Goal: Task Accomplishment & Management: Use online tool/utility

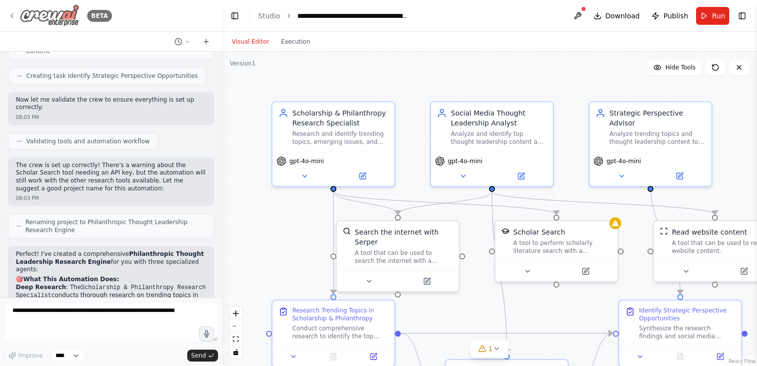
click at [42, 12] on img at bounding box center [49, 15] width 59 height 22
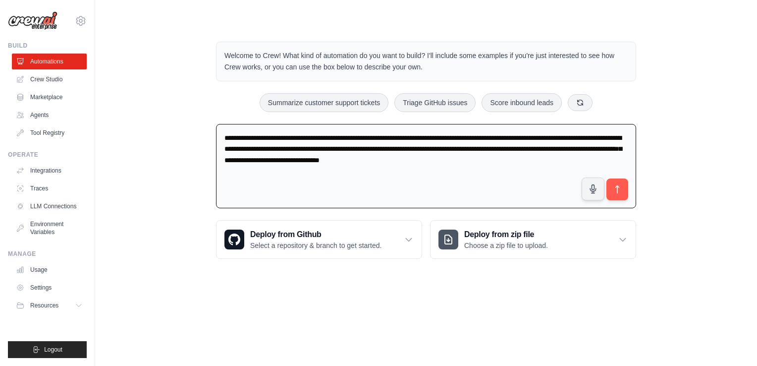
drag, startPoint x: 531, startPoint y: 166, endPoint x: 166, endPoint y: 117, distance: 367.8
click at [166, 117] on div "Welcome to Crew! What kind of automation do you want to build? I'll include som…" at bounding box center [426, 150] width 630 height 249
click at [612, 186] on icon "submit" at bounding box center [617, 189] width 10 height 10
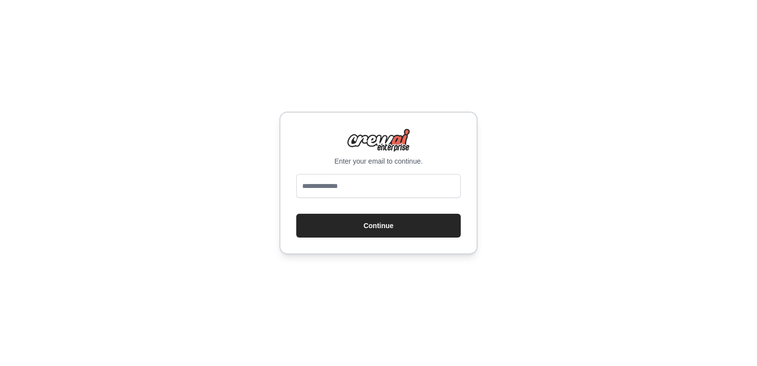
click at [346, 177] on input "email" at bounding box center [378, 186] width 164 height 24
type input "**********"
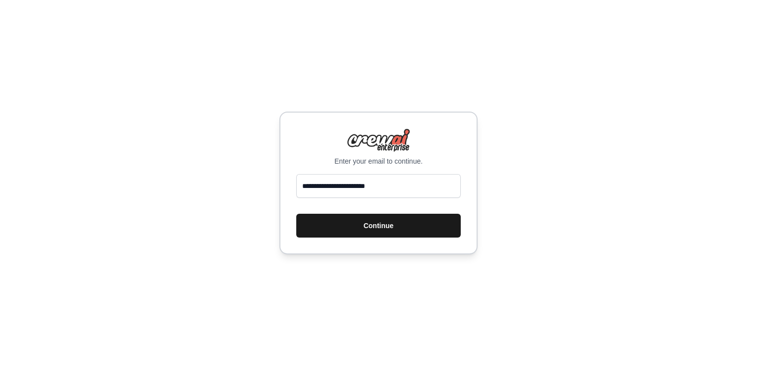
click at [347, 227] on button "Continue" at bounding box center [378, 225] width 164 height 24
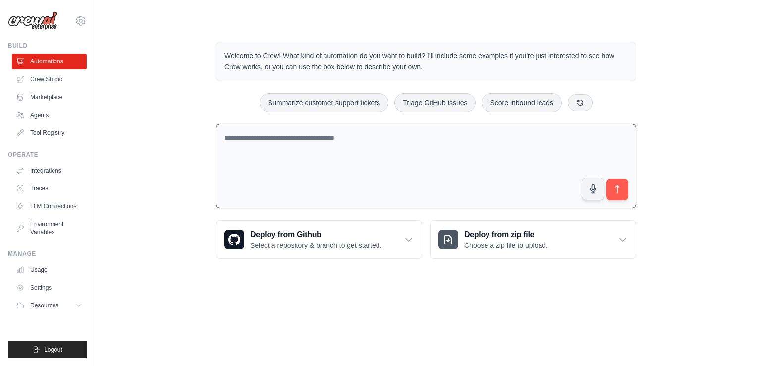
click at [354, 163] on textarea at bounding box center [426, 166] width 420 height 85
type textarea "*"
click at [40, 57] on link "Automations" at bounding box center [50, 61] width 75 height 16
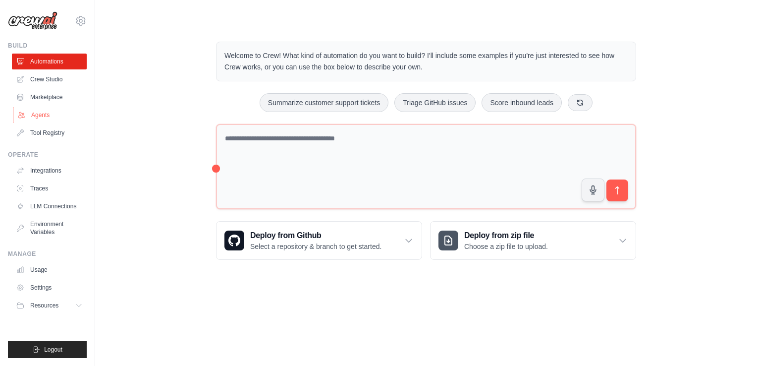
click at [48, 115] on link "Agents" at bounding box center [50, 115] width 75 height 16
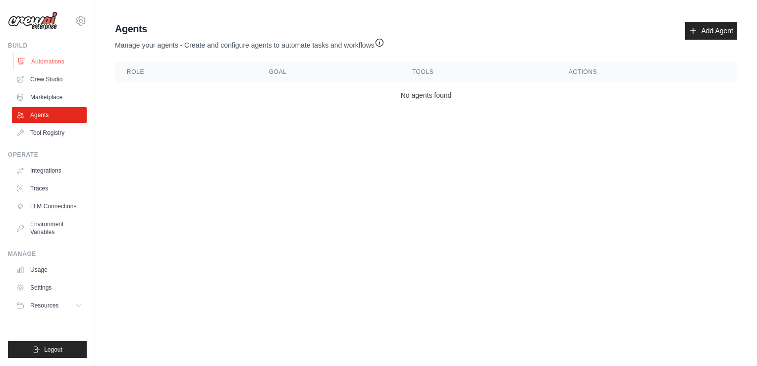
click at [61, 58] on link "Automations" at bounding box center [50, 61] width 75 height 16
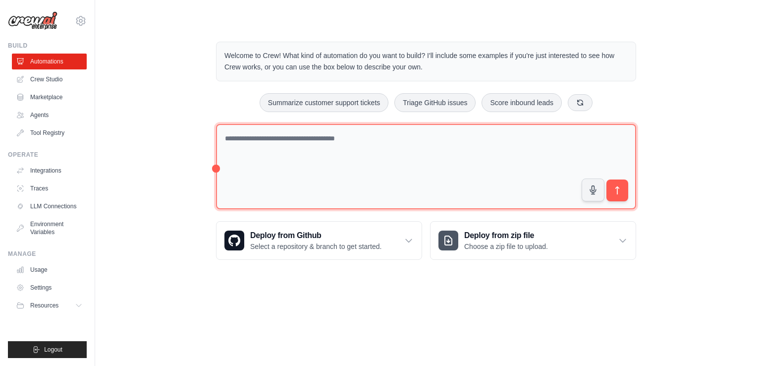
click at [262, 152] on textarea at bounding box center [426, 167] width 420 height 86
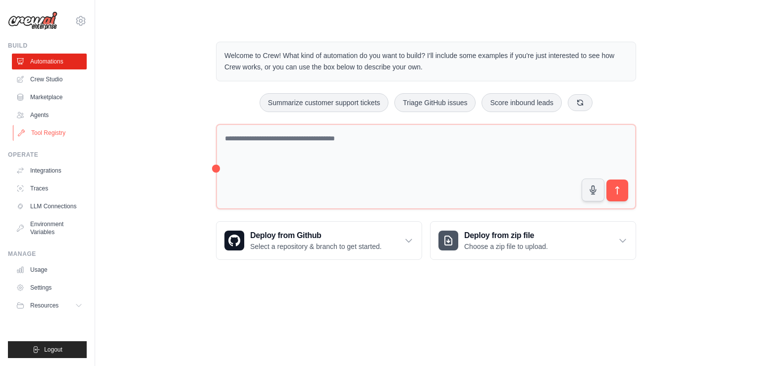
click at [73, 131] on link "Tool Registry" at bounding box center [50, 133] width 75 height 16
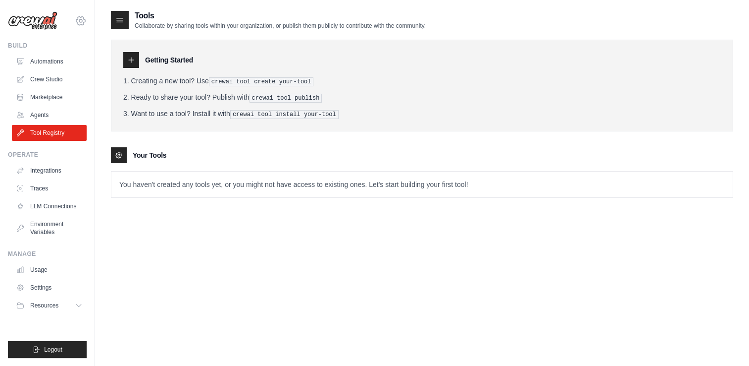
click at [79, 23] on icon at bounding box center [81, 21] width 12 height 12
click at [39, 266] on link "Usage" at bounding box center [50, 270] width 75 height 16
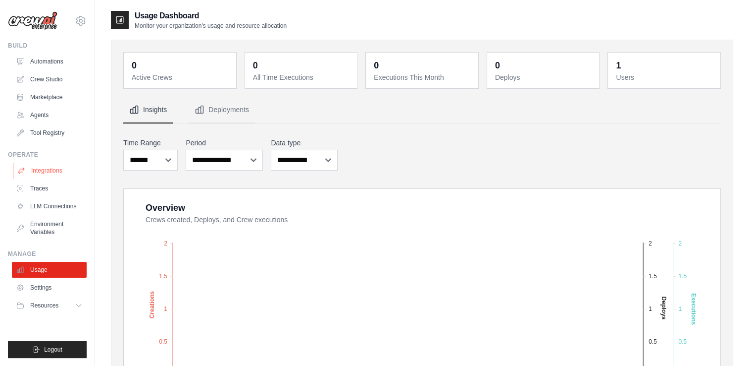
click at [55, 169] on link "Integrations" at bounding box center [50, 170] width 75 height 16
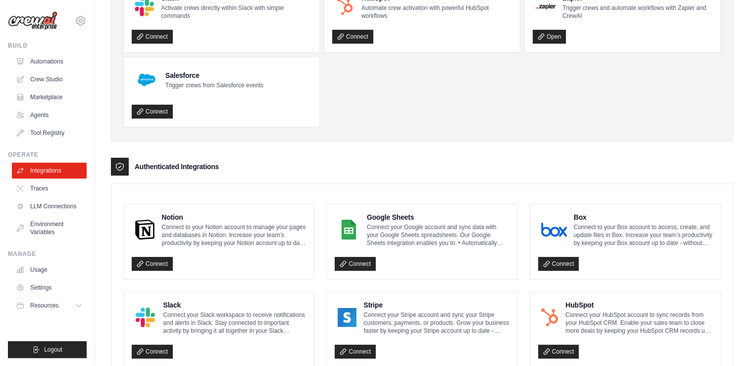
scroll to position [92, 0]
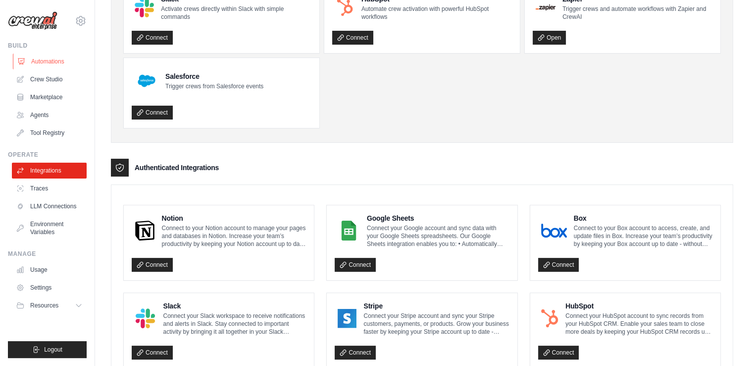
click at [52, 57] on link "Automations" at bounding box center [50, 61] width 75 height 16
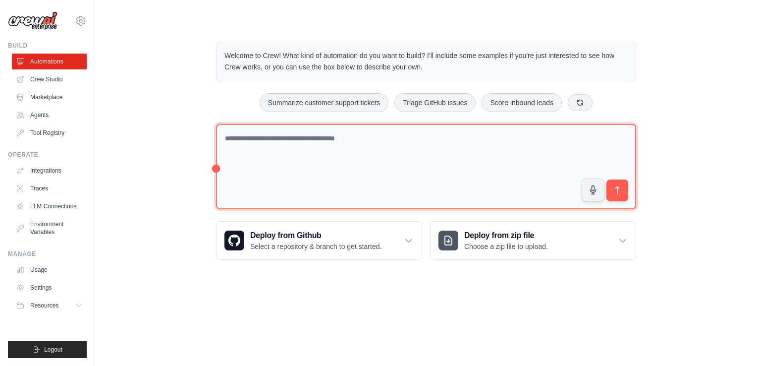
click at [286, 168] on textarea at bounding box center [426, 167] width 420 height 86
click at [469, 142] on textarea "**********" at bounding box center [426, 167] width 420 height 86
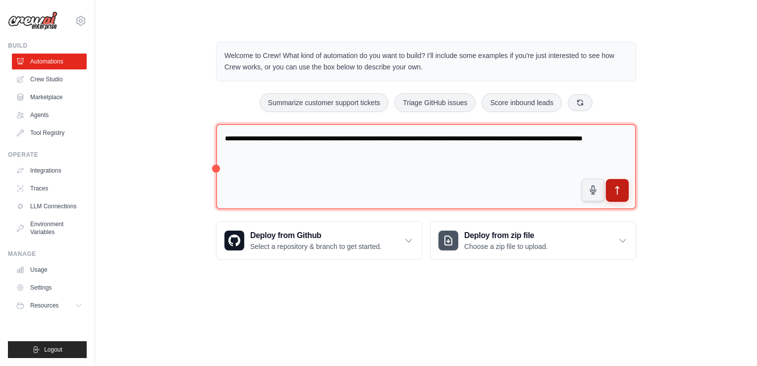
type textarea "**********"
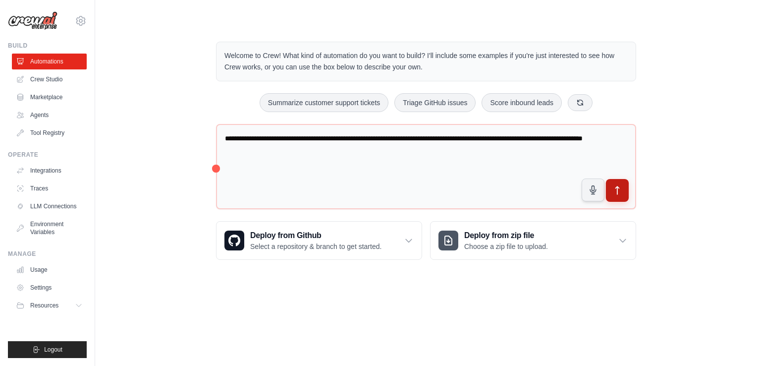
click at [612, 196] on button "submit" at bounding box center [617, 190] width 23 height 23
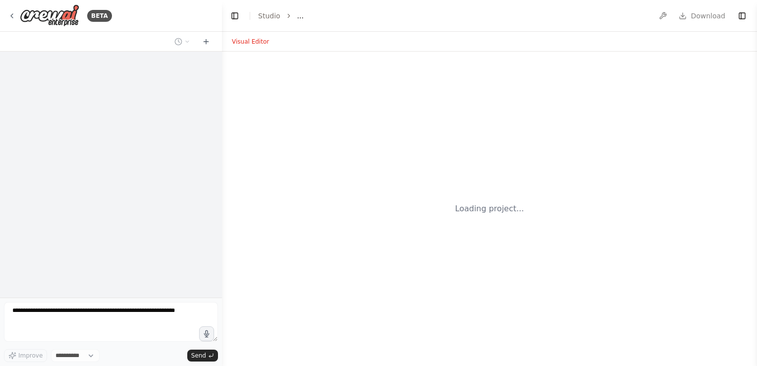
select select "****"
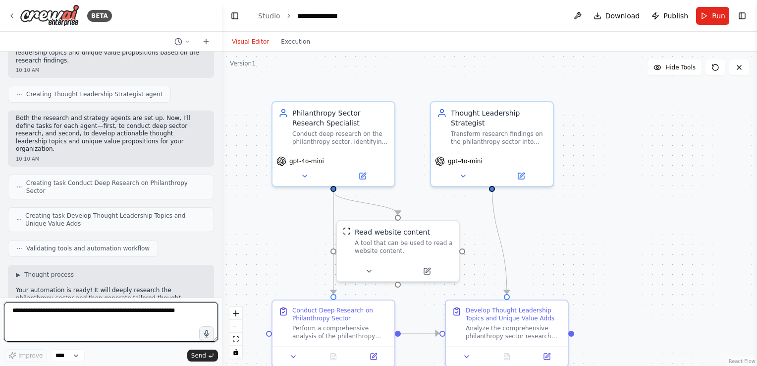
scroll to position [271, 0]
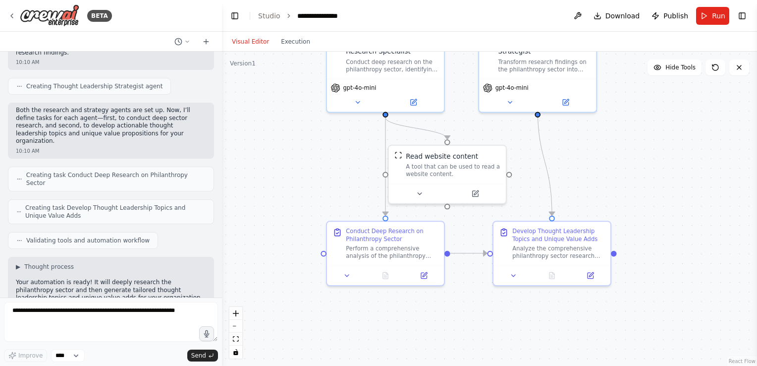
drag, startPoint x: 293, startPoint y: 270, endPoint x: 310, endPoint y: 174, distance: 97.6
click at [310, 174] on div ".deletable-edge-delete-btn { width: 20px; height: 20px; border: 0px solid #ffff…" at bounding box center [489, 209] width 535 height 314
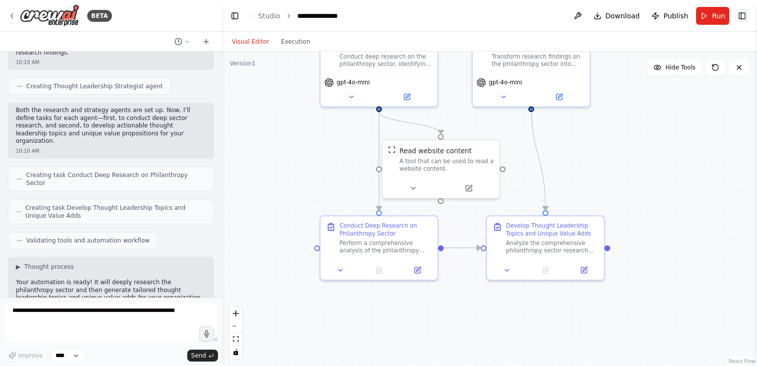
click at [742, 21] on button "Toggle Right Sidebar" at bounding box center [742, 16] width 14 height 14
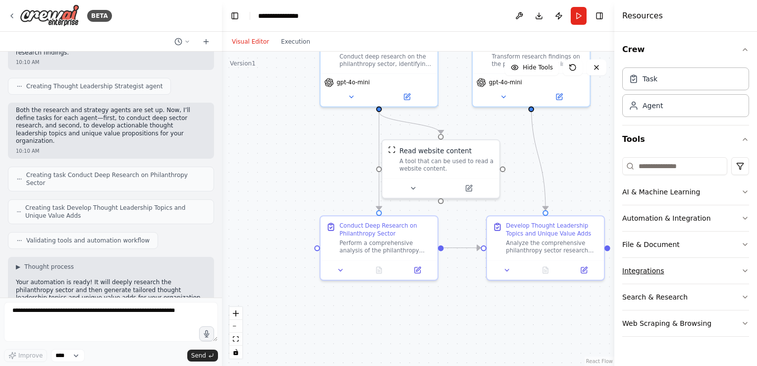
click at [642, 268] on button "Integrations" at bounding box center [685, 271] width 127 height 26
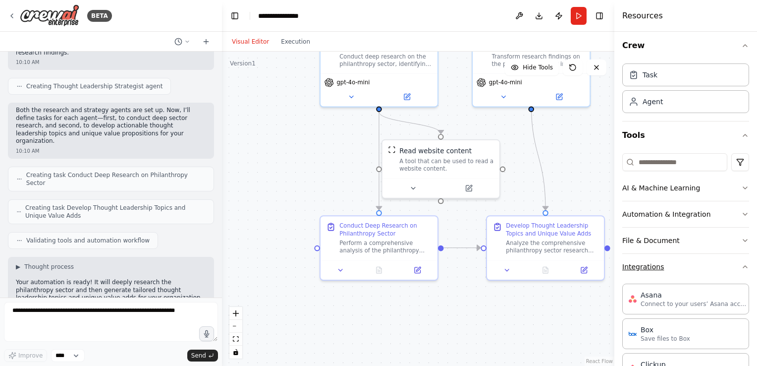
scroll to position [0, 0]
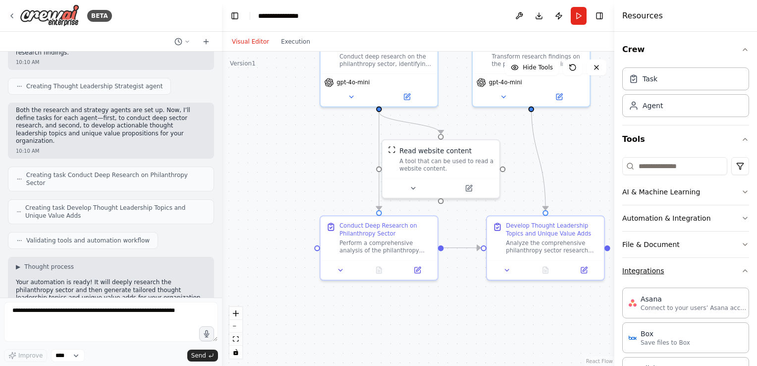
click at [644, 270] on button "Integrations" at bounding box center [685, 271] width 127 height 26
click at [670, 203] on button "AI & Machine Learning" at bounding box center [685, 192] width 127 height 26
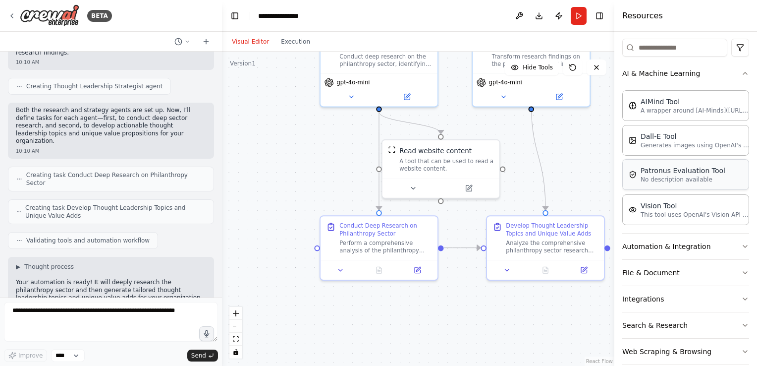
scroll to position [61, 0]
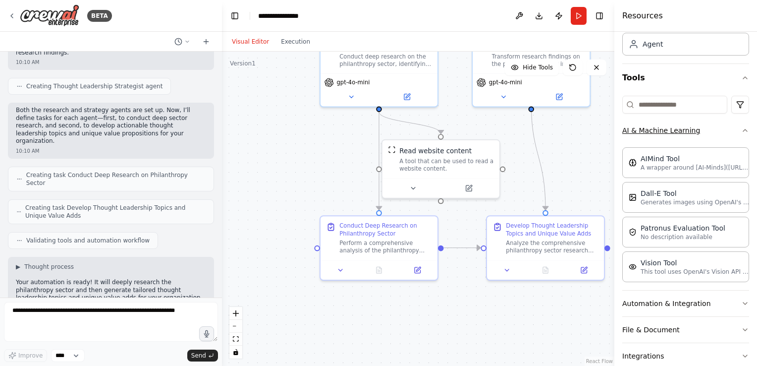
click at [700, 128] on button "AI & Machine Learning" at bounding box center [685, 130] width 127 height 26
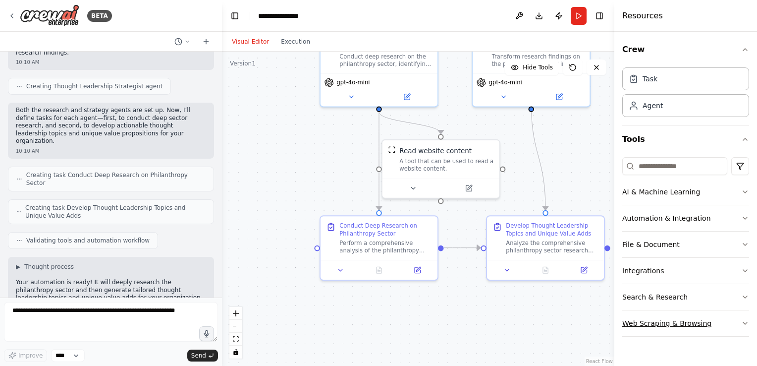
click at [654, 315] on button "Web Scraping & Browsing" at bounding box center [685, 323] width 127 height 26
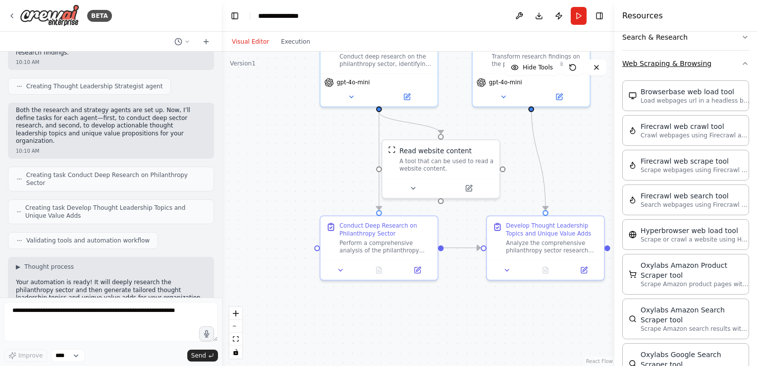
scroll to position [141, 0]
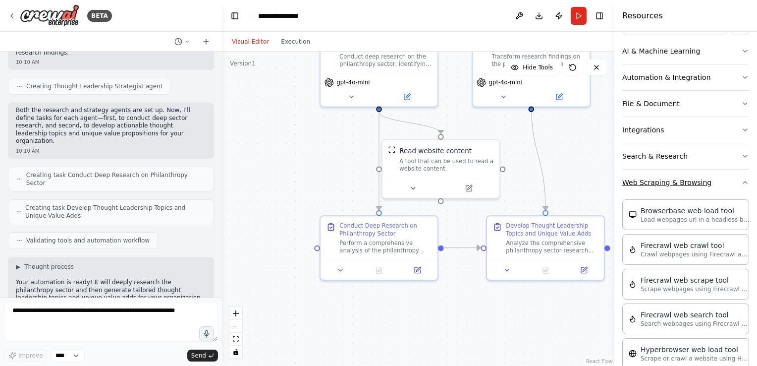
click at [691, 179] on button "Web Scraping & Browsing" at bounding box center [685, 182] width 127 height 26
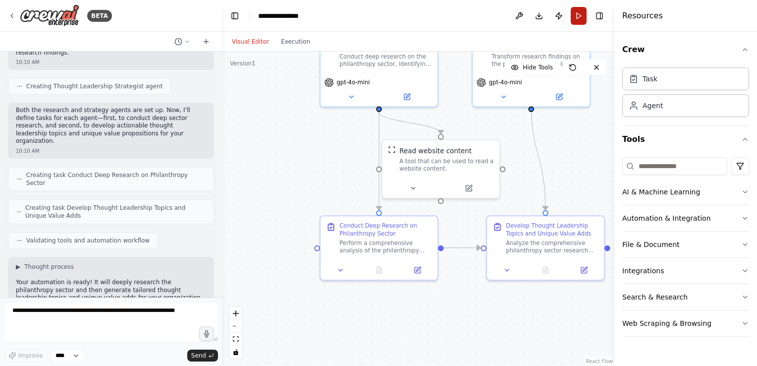
click at [579, 13] on button "Run" at bounding box center [579, 16] width 16 height 18
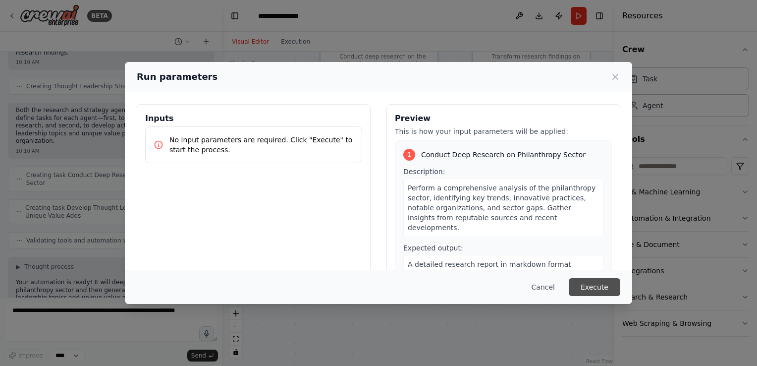
click at [602, 284] on button "Execute" at bounding box center [595, 287] width 52 height 18
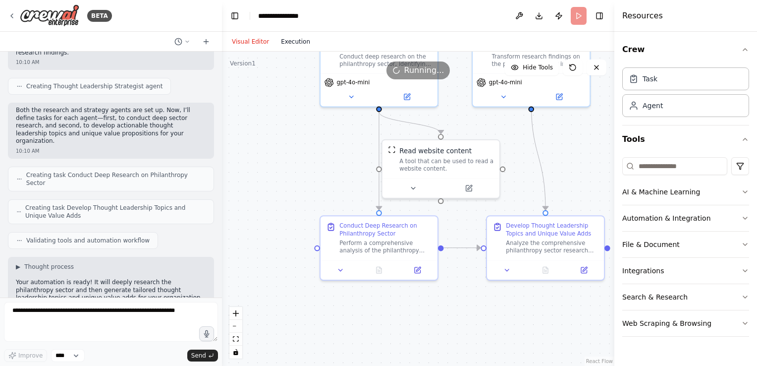
click at [291, 41] on button "Execution" at bounding box center [295, 42] width 41 height 12
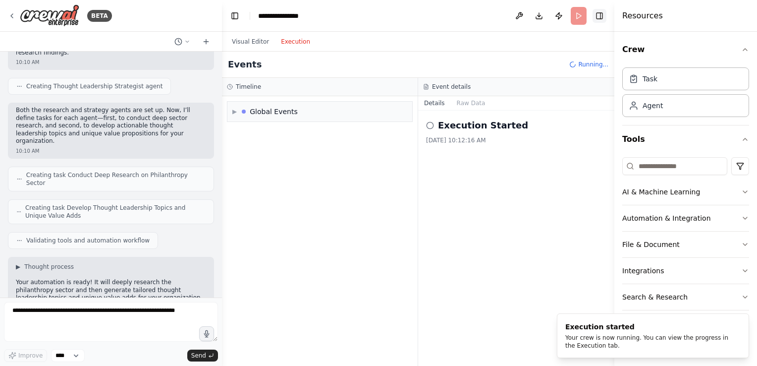
click at [598, 19] on button "Toggle Right Sidebar" at bounding box center [599, 16] width 14 height 14
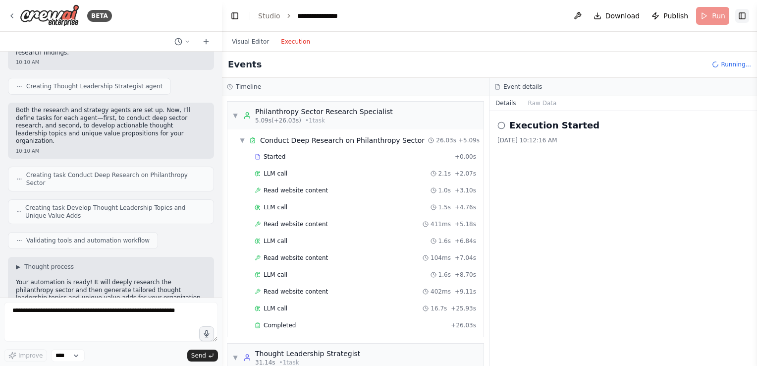
scroll to position [95, 0]
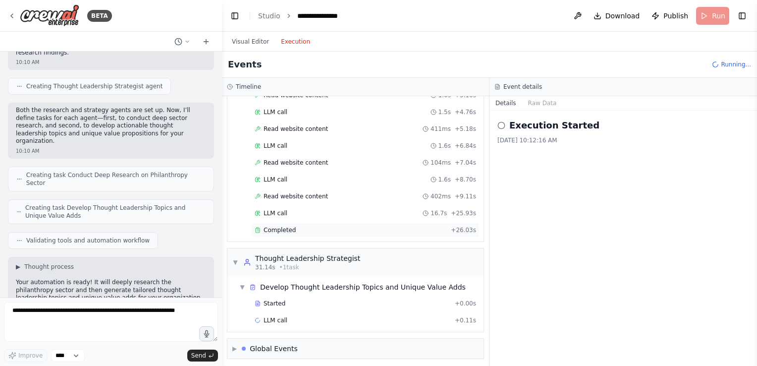
click at [269, 227] on span "Completed" at bounding box center [280, 230] width 32 height 8
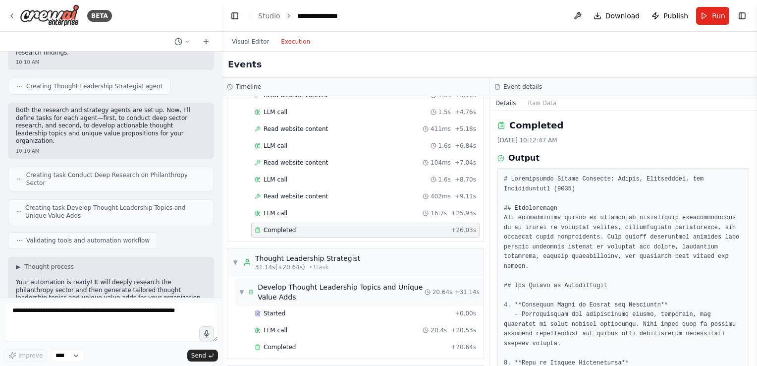
scroll to position [122, 0]
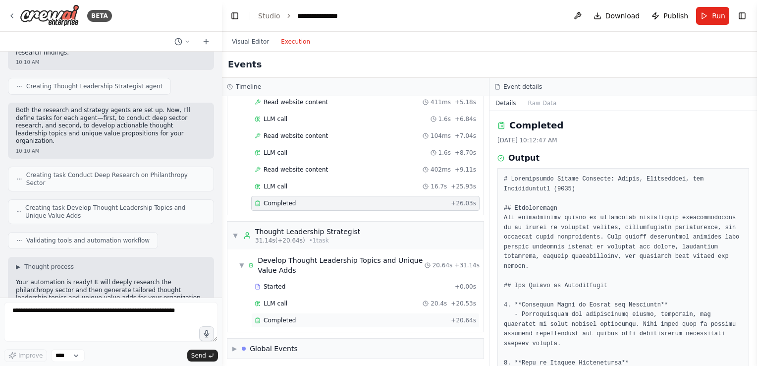
click at [282, 316] on span "Completed" at bounding box center [280, 320] width 32 height 8
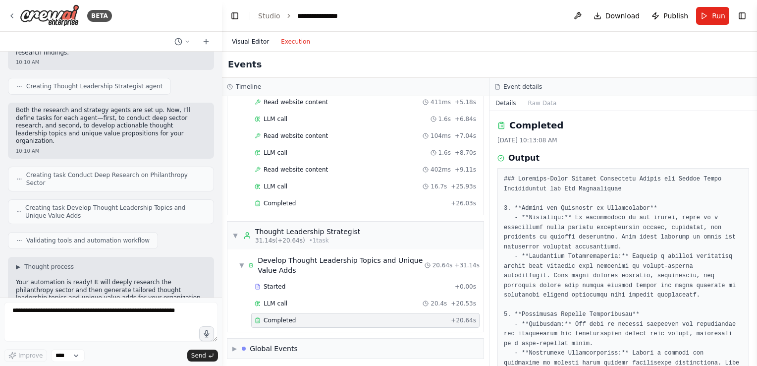
click at [248, 42] on button "Visual Editor" at bounding box center [250, 42] width 49 height 12
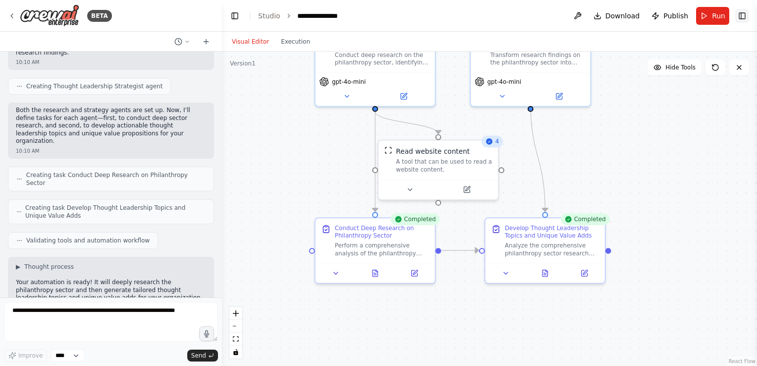
click at [738, 21] on button "Toggle Right Sidebar" at bounding box center [742, 16] width 14 height 14
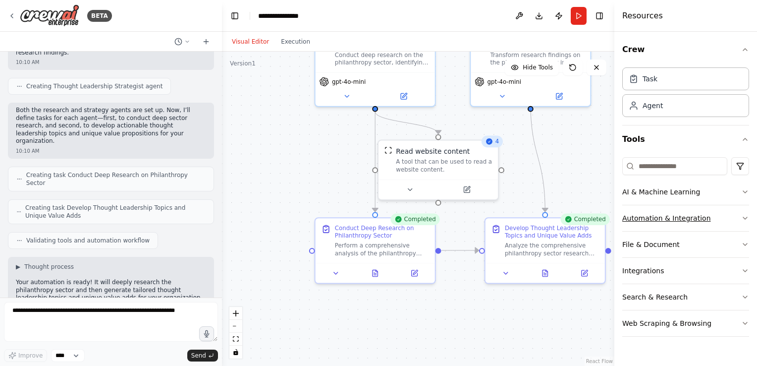
click at [742, 217] on icon "button" at bounding box center [745, 218] width 8 height 8
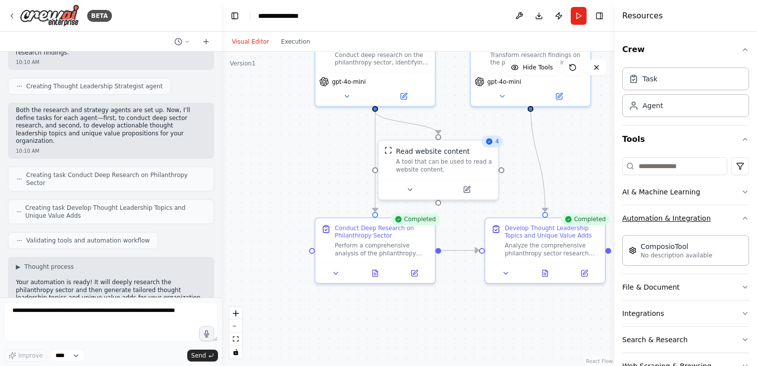
click at [730, 219] on button "Automation & Integration" at bounding box center [685, 218] width 127 height 26
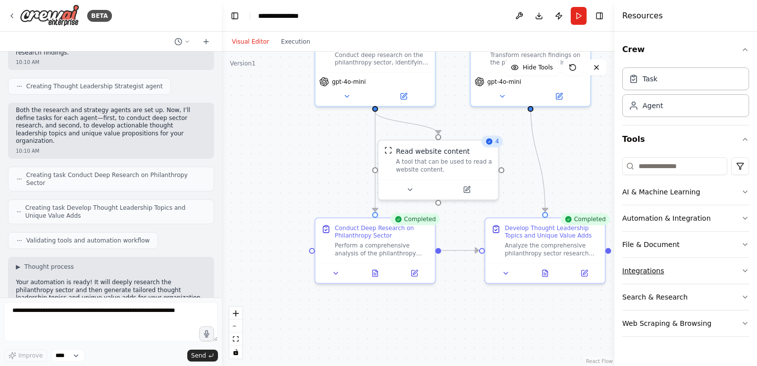
click at [740, 268] on button "Integrations" at bounding box center [685, 271] width 127 height 26
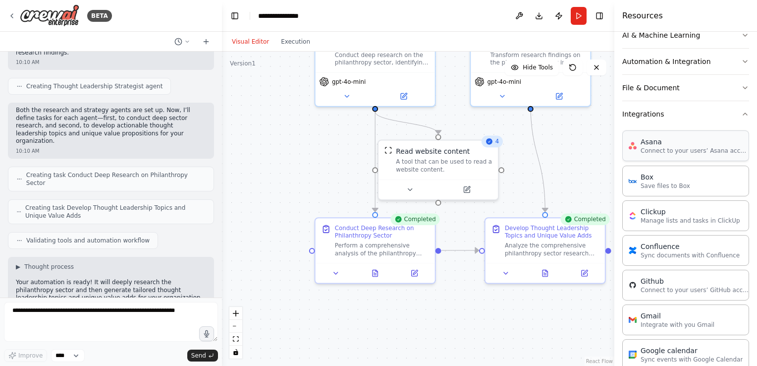
scroll to position [158, 0]
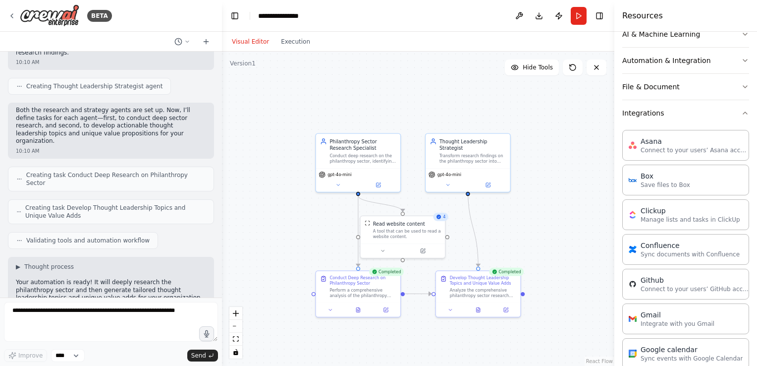
drag, startPoint x: 570, startPoint y: 165, endPoint x: 498, endPoint y: 231, distance: 97.5
click at [498, 231] on div ".deletable-edge-delete-btn { width: 20px; height: 20px; border: 0px solid #ffff…" at bounding box center [418, 209] width 392 height 314
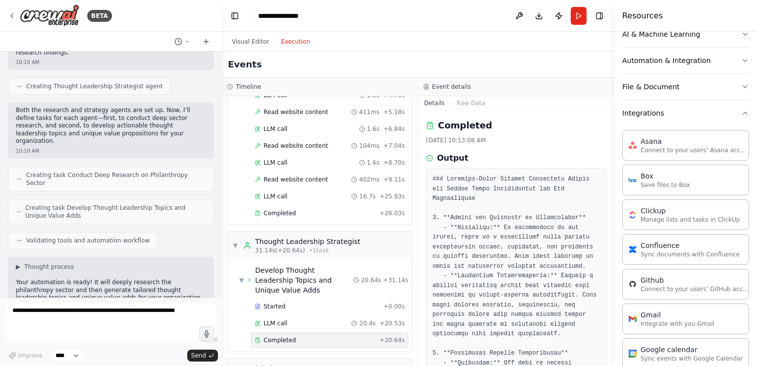
click at [288, 44] on button "Execution" at bounding box center [295, 42] width 41 height 12
click at [272, 209] on span "Completed" at bounding box center [280, 213] width 32 height 8
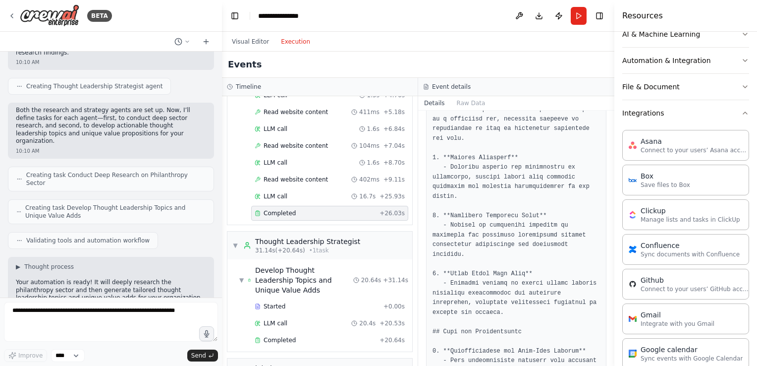
scroll to position [888, 0]
